Goal: Transaction & Acquisition: Purchase product/service

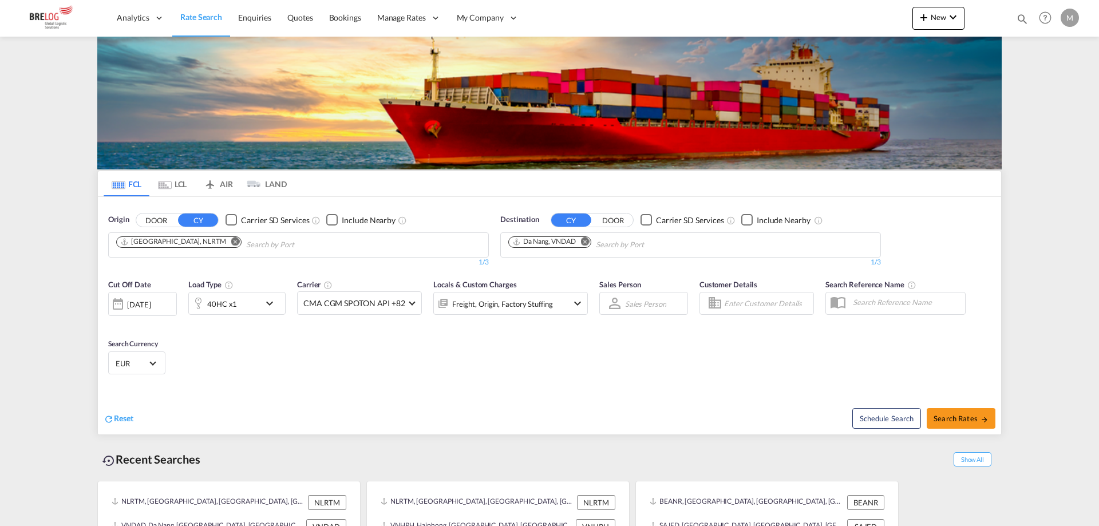
click at [231, 237] on md-icon "Remove" at bounding box center [235, 241] width 9 height 9
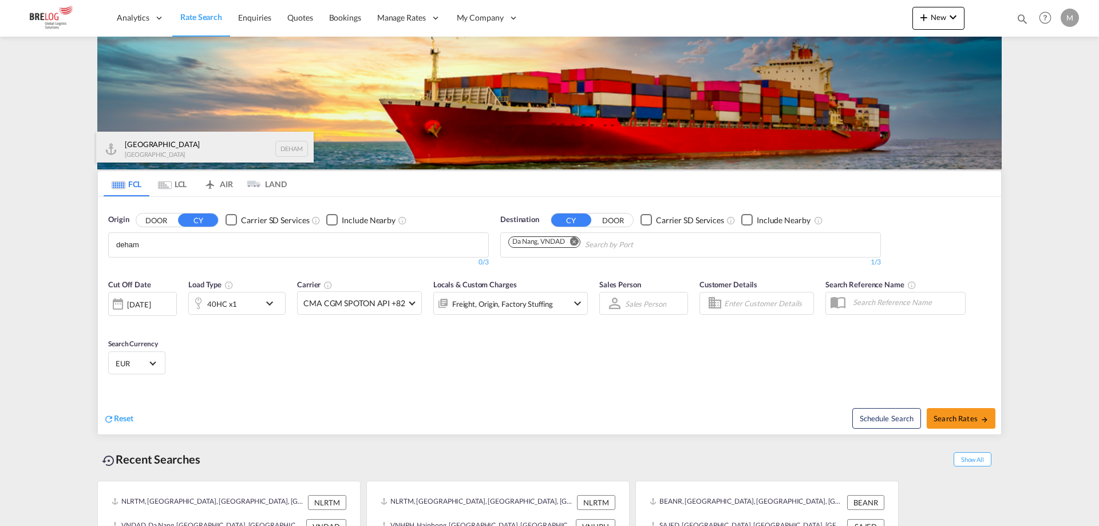
type input "deham"
click at [163, 145] on div "[GEOGRAPHIC_DATA] [GEOGRAPHIC_DATA] DEHAM" at bounding box center [205, 149] width 218 height 34
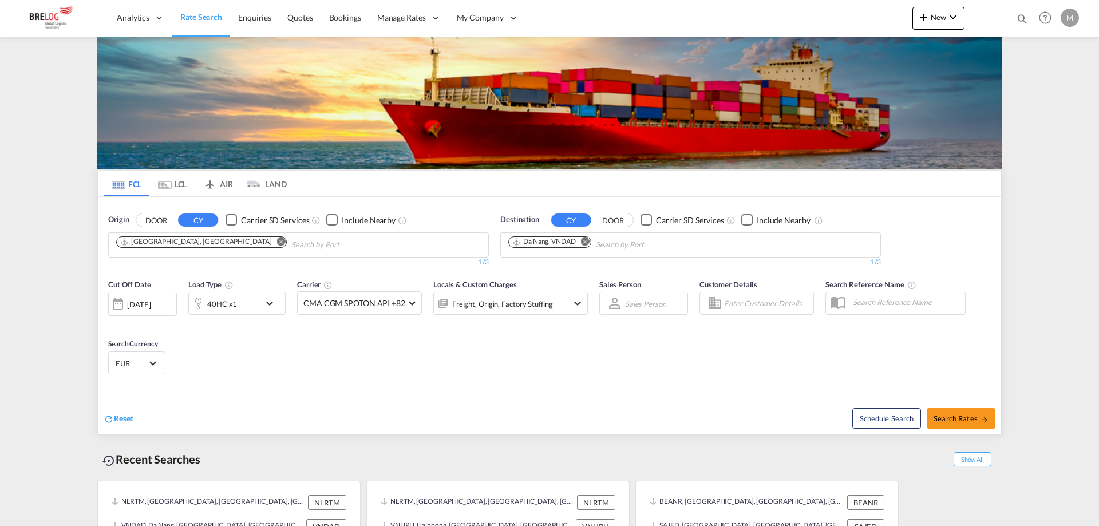
click at [587, 237] on md-icon "Remove" at bounding box center [585, 241] width 9 height 9
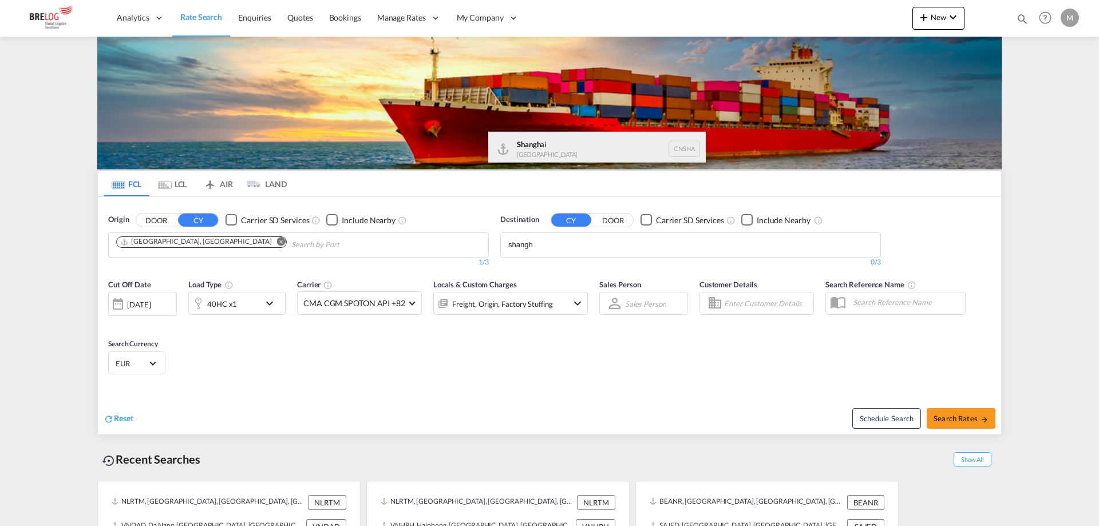
type input "shangh"
click at [569, 147] on div "Shangh ai China [GEOGRAPHIC_DATA]" at bounding box center [597, 149] width 218 height 34
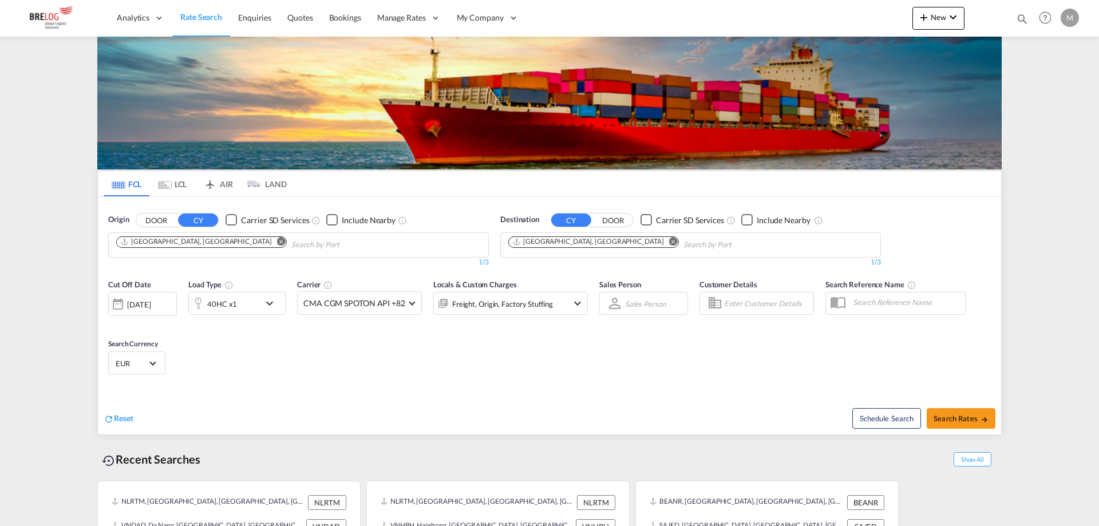
click at [271, 297] on md-icon "icon-chevron-down" at bounding box center [272, 304] width 19 height 14
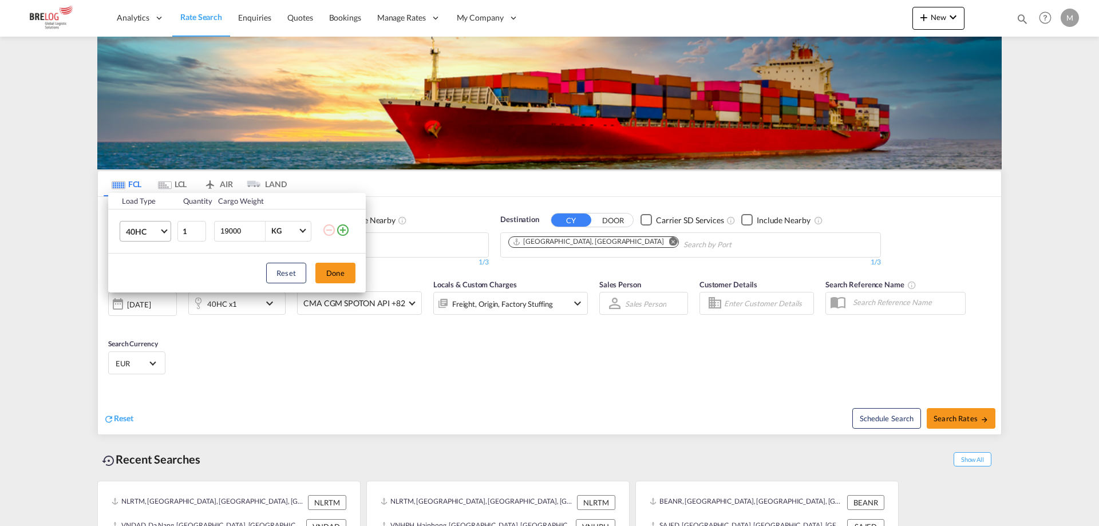
click at [166, 234] on md-select-value "40HC" at bounding box center [148, 231] width 46 height 19
click at [158, 183] on md-option "20GP" at bounding box center [156, 176] width 78 height 27
click at [333, 274] on button "Done" at bounding box center [335, 273] width 40 height 21
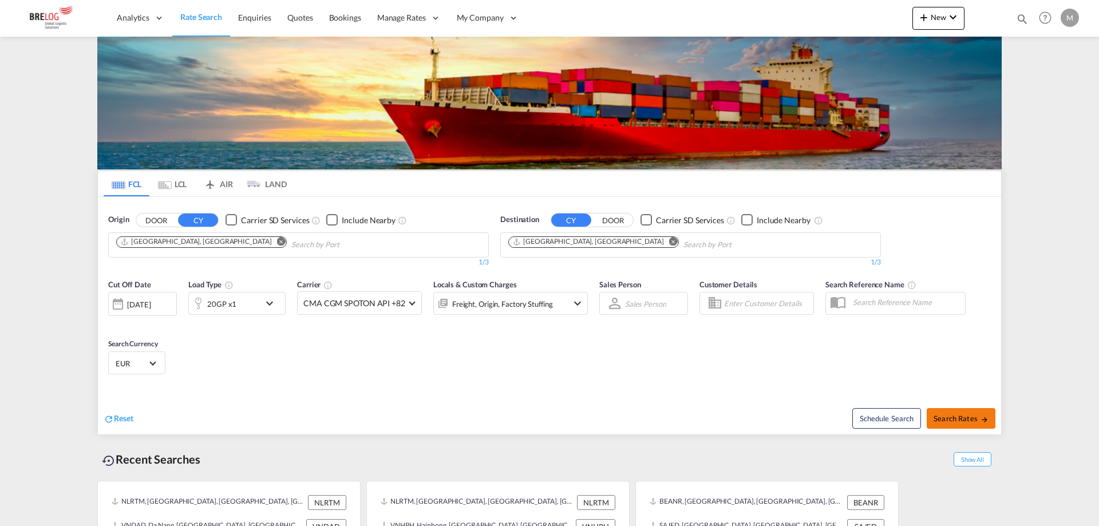
click at [981, 416] on md-icon "icon-arrow-right" at bounding box center [985, 420] width 8 height 8
type input "DEHAM to CNSHA / [DATE]"
